Goal: Check status: Check status

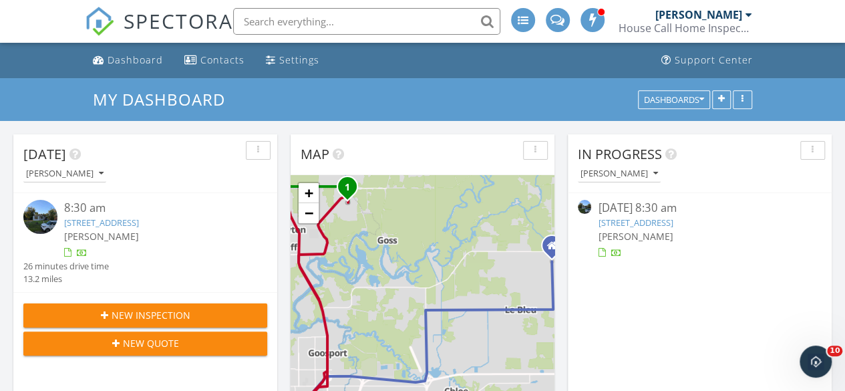
scroll to position [7, 7]
click at [109, 224] on link "1708 6th St, Lake Charles, LA 70601" at bounding box center [101, 222] width 75 height 12
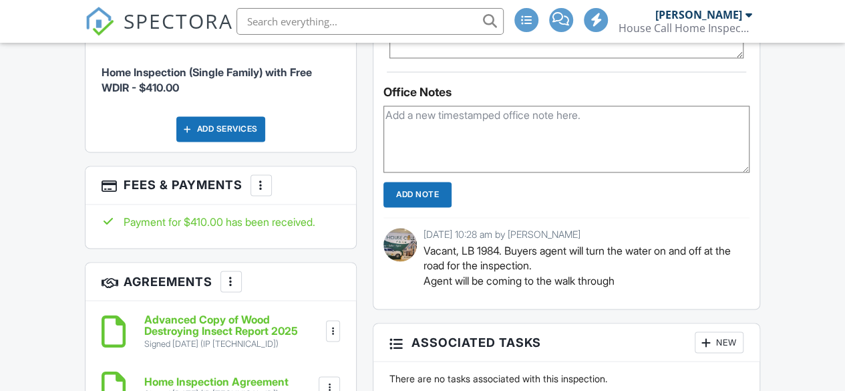
scroll to position [981, 0]
click at [261, 178] on div at bounding box center [260, 184] width 13 height 13
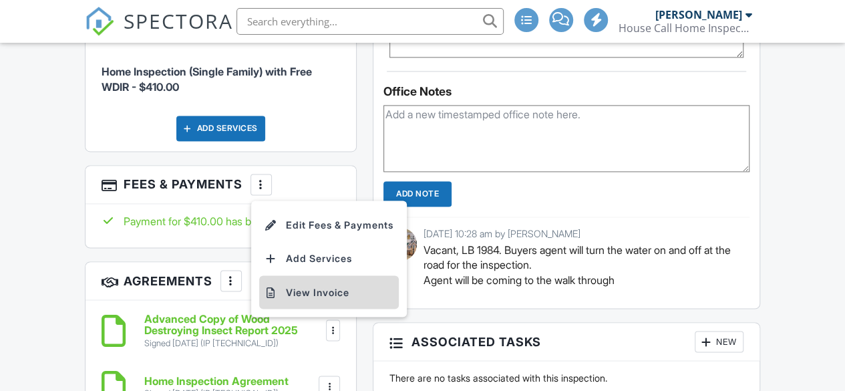
click at [337, 275] on li "View Invoice" at bounding box center [329, 291] width 140 height 33
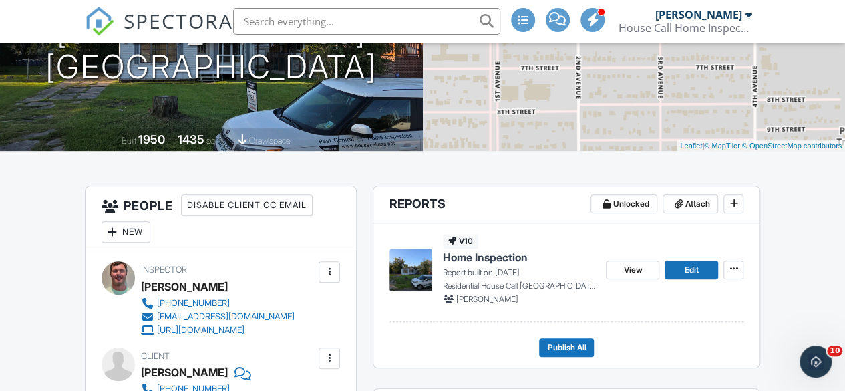
scroll to position [204, 0]
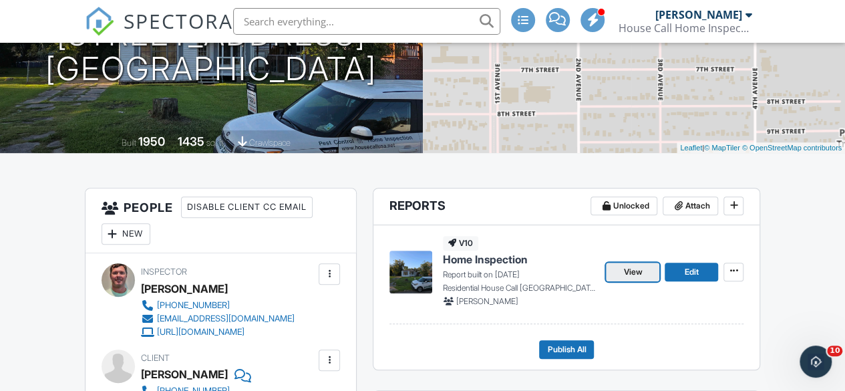
click at [630, 271] on span "View" at bounding box center [632, 271] width 19 height 13
